Goal: Task Accomplishment & Management: Complete application form

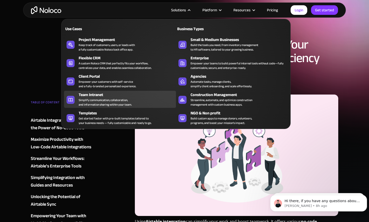
scroll to position [25, 0]
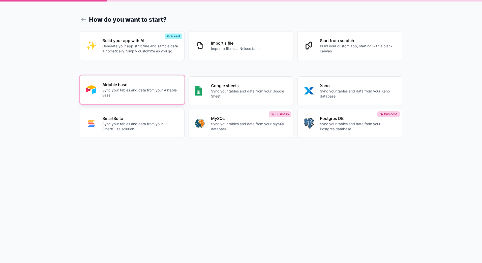
click at [163, 96] on p "Sync your tables and data from your Airtable Base" at bounding box center [140, 93] width 76 height 10
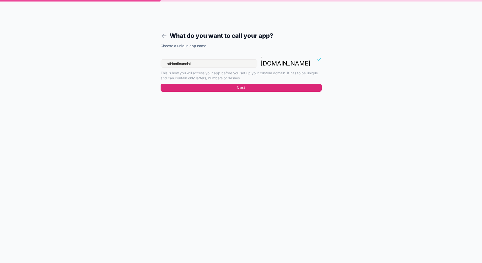
click at [237, 84] on button "Next" at bounding box center [240, 88] width 161 height 8
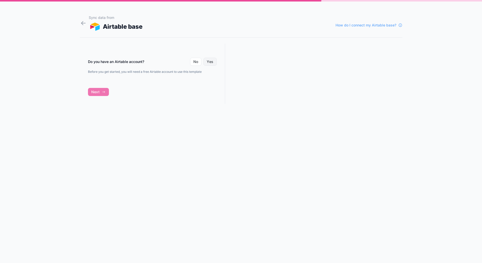
click at [212, 62] on button "Yes" at bounding box center [209, 62] width 13 height 8
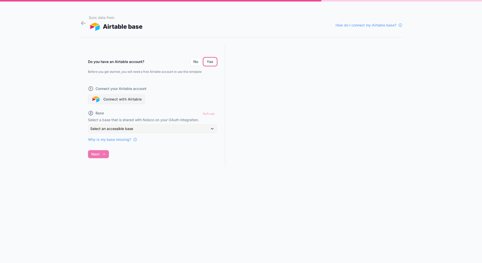
click at [126, 98] on button "Connect with Airtable" at bounding box center [116, 99] width 57 height 10
click at [209, 113] on div "Refresh" at bounding box center [208, 113] width 15 height 7
click at [135, 138] on icon at bounding box center [135, 140] width 4 height 4
click at [127, 97] on button "Connect with Airtable" at bounding box center [116, 99] width 57 height 10
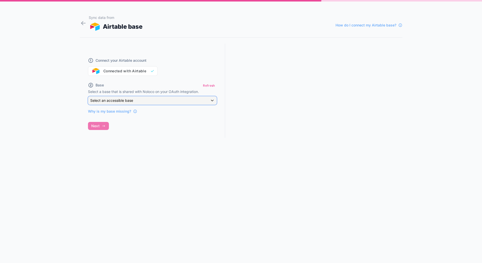
click at [162, 100] on div "Select an accessible base" at bounding box center [152, 100] width 128 height 8
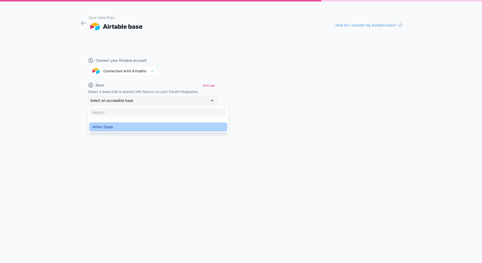
click at [119, 125] on div "Athlon Deals" at bounding box center [158, 127] width 132 height 6
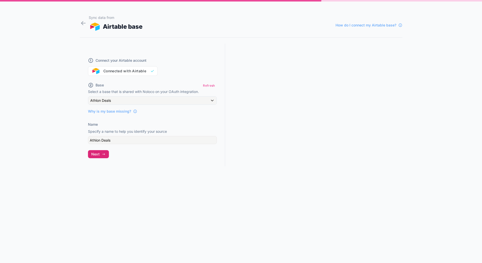
click at [104, 155] on icon "button" at bounding box center [104, 154] width 4 height 4
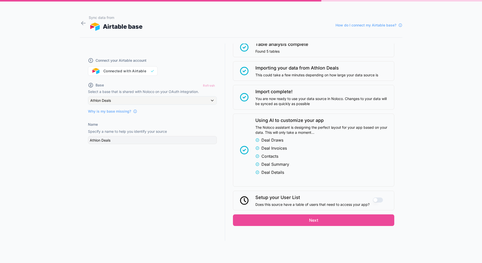
scroll to position [9, 0]
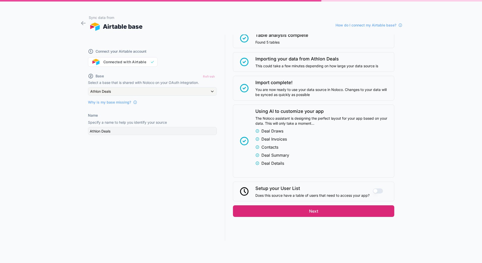
click at [323, 210] on button "Next" at bounding box center [313, 211] width 161 height 12
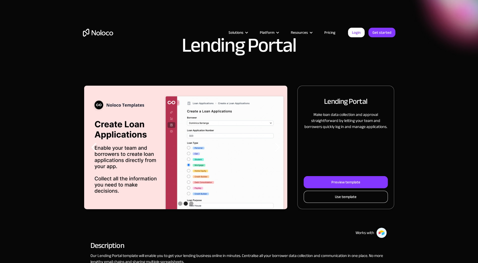
click at [345, 199] on div "Use template" at bounding box center [346, 196] width 22 height 7
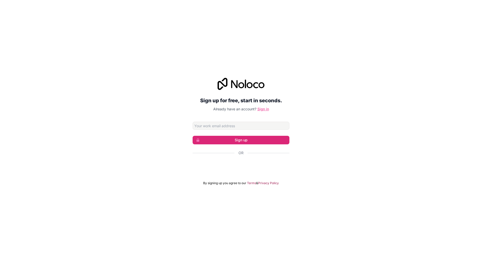
click at [258, 111] on link "Sign in" at bounding box center [263, 109] width 12 height 4
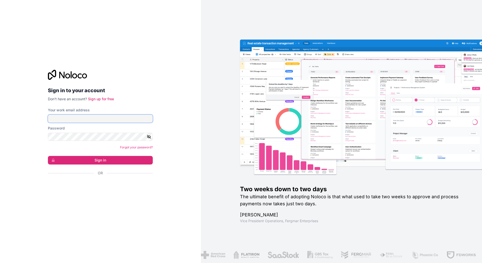
type input "[EMAIL_ADDRESS][DOMAIN_NAME]"
click at [112, 162] on button "Sign in" at bounding box center [100, 160] width 105 height 9
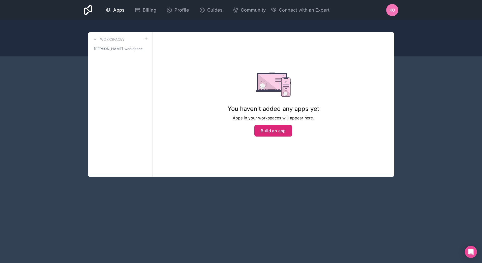
click at [276, 133] on button "Build an app" at bounding box center [273, 131] width 38 height 12
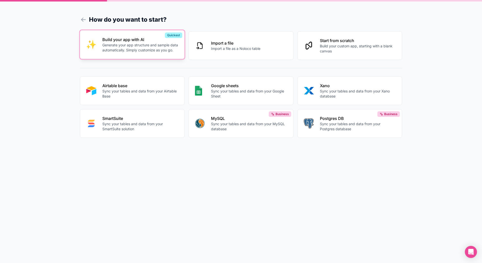
click at [138, 49] on p "Generate your app structure and sample data automatically. Simply customize as …" at bounding box center [140, 48] width 76 height 10
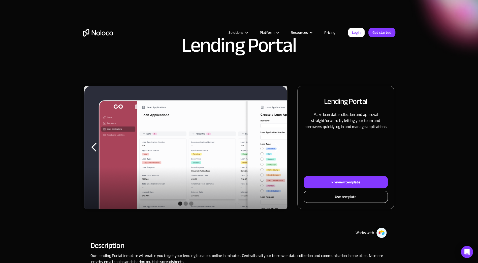
click at [341, 199] on div "Use template" at bounding box center [346, 196] width 22 height 7
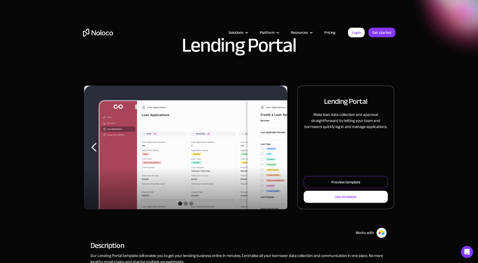
click at [372, 180] on link "Preview template" at bounding box center [346, 182] width 84 height 12
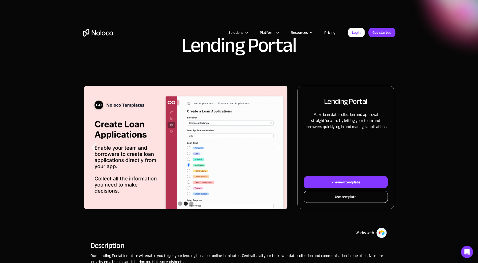
click at [371, 198] on link "Use template" at bounding box center [346, 197] width 84 height 12
